Goal: Task Accomplishment & Management: Use online tool/utility

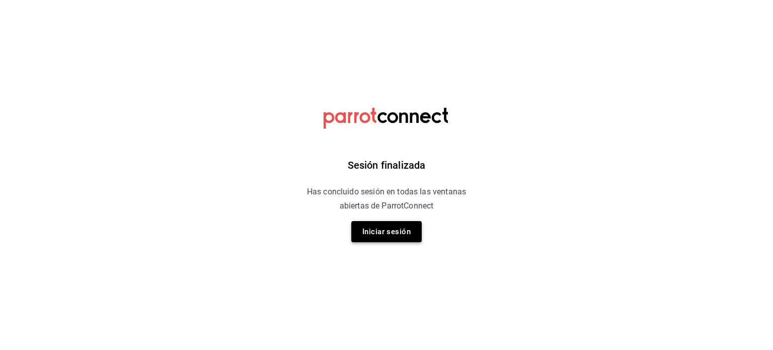
click at [395, 235] on button "Iniciar sesión" at bounding box center [386, 231] width 70 height 21
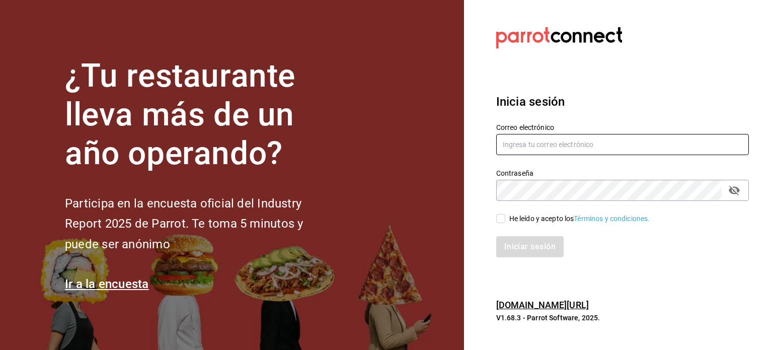
type input "[EMAIL_ADDRESS][DOMAIN_NAME]"
click at [519, 213] on div "He leído y acepto los Términos y condiciones." at bounding box center [580, 218] width 141 height 11
click at [505, 214] on input "He leído y acepto los Términos y condiciones." at bounding box center [500, 218] width 9 height 9
checkbox input "true"
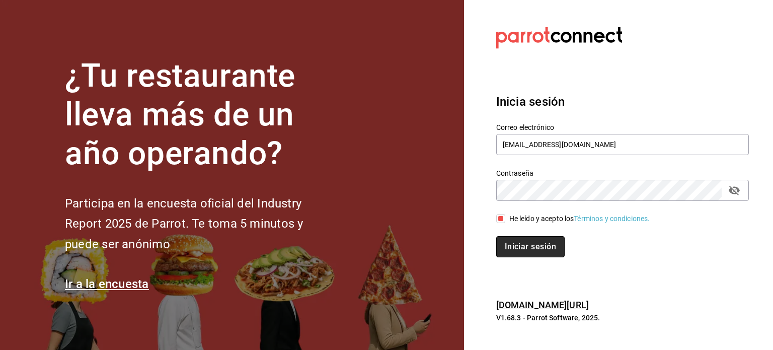
click at [505, 245] on button "Iniciar sesión" at bounding box center [530, 246] width 68 height 21
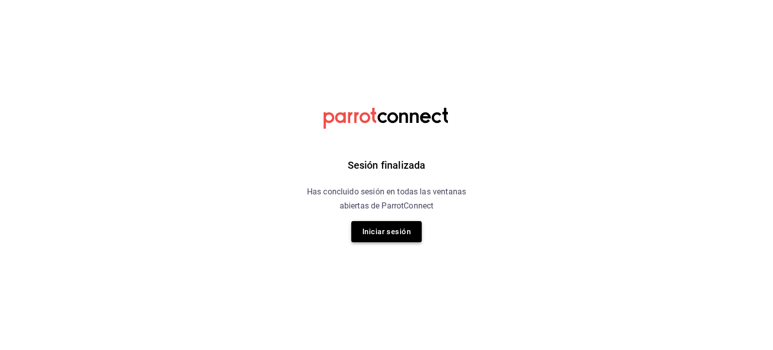
click at [388, 231] on button "Iniciar sesión" at bounding box center [386, 231] width 70 height 21
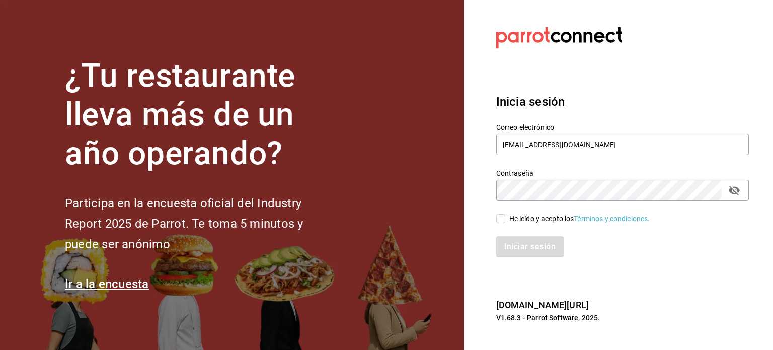
click at [503, 214] on input "He leído y acepto los Términos y condiciones." at bounding box center [500, 218] width 9 height 9
checkbox input "true"
click at [523, 246] on button "Iniciar sesión" at bounding box center [530, 246] width 68 height 21
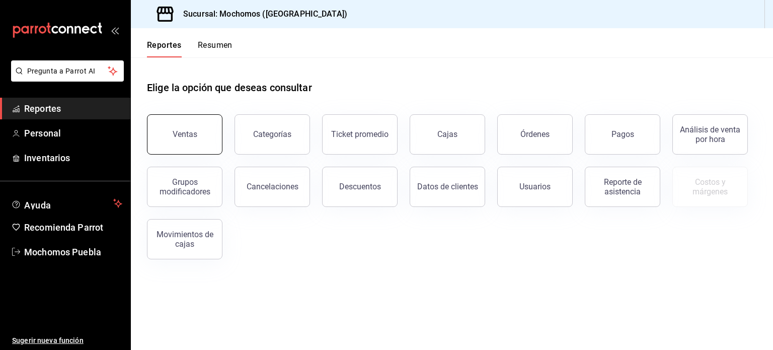
click at [190, 122] on button "Ventas" at bounding box center [185, 134] width 76 height 40
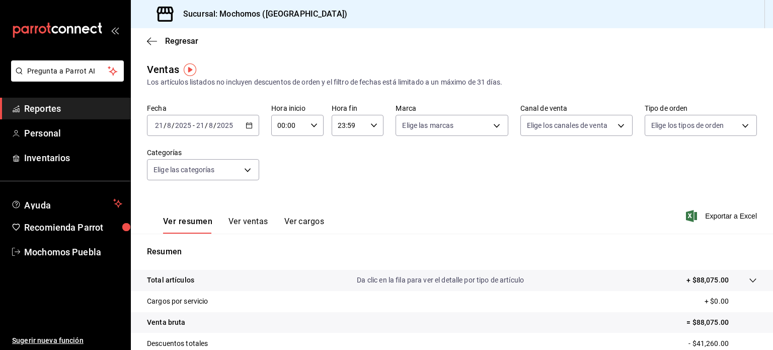
click at [240, 122] on div "[DATE] [DATE] - [DATE] [DATE]" at bounding box center [203, 125] width 112 height 21
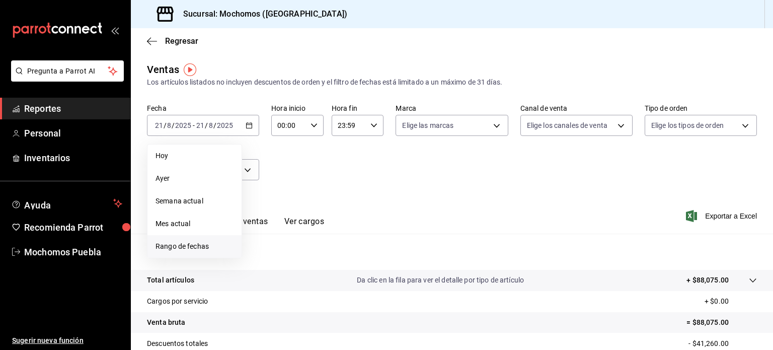
click at [189, 246] on span "Rango de fechas" at bounding box center [195, 246] width 78 height 11
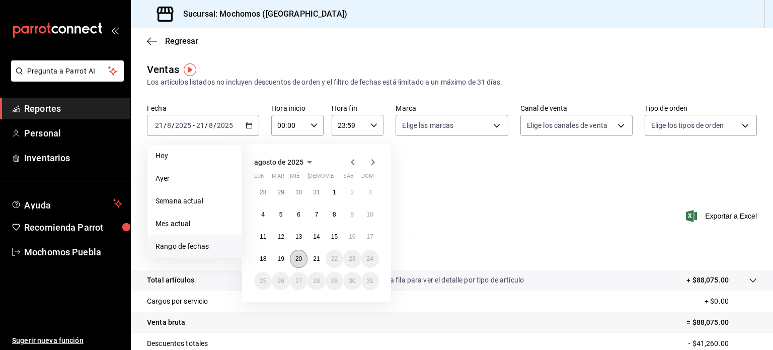
click at [300, 257] on abbr "20" at bounding box center [299, 258] width 7 height 7
click at [318, 260] on abbr "21" at bounding box center [316, 258] width 7 height 7
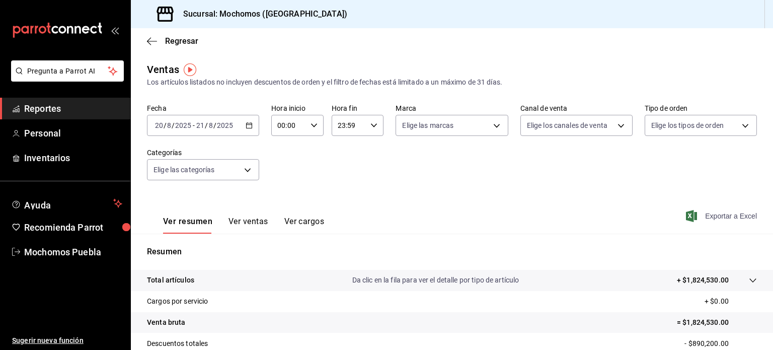
click at [687, 216] on icon "button" at bounding box center [691, 216] width 11 height 12
